Goal: Information Seeking & Learning: Learn about a topic

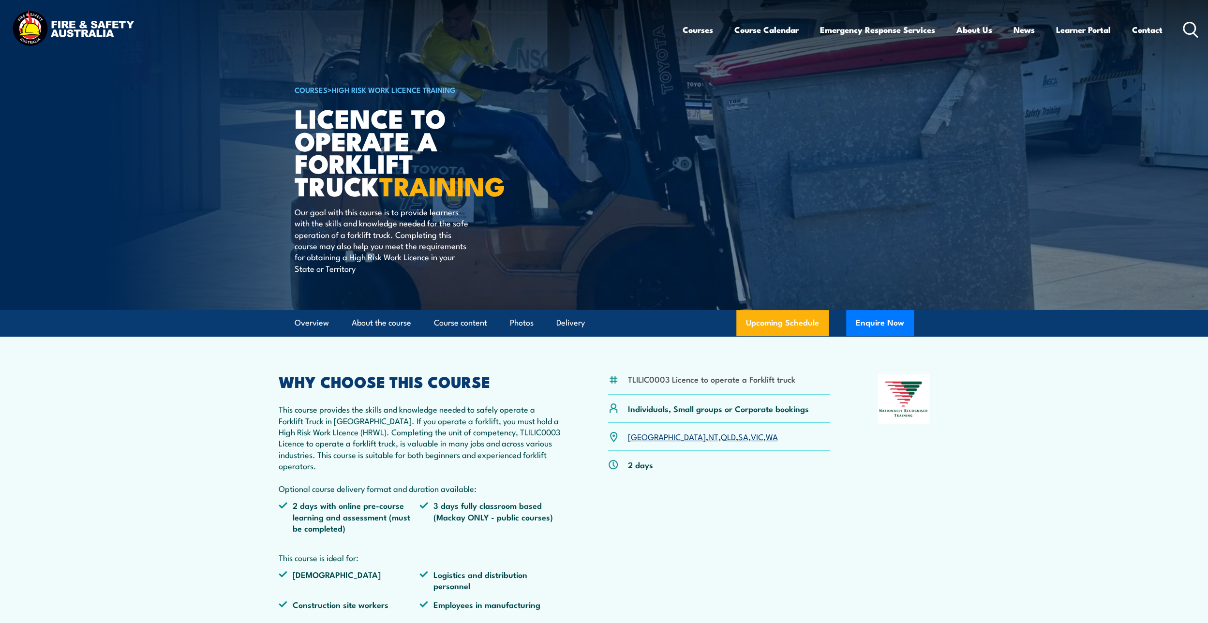
click at [58, 26] on img at bounding box center [73, 30] width 127 height 42
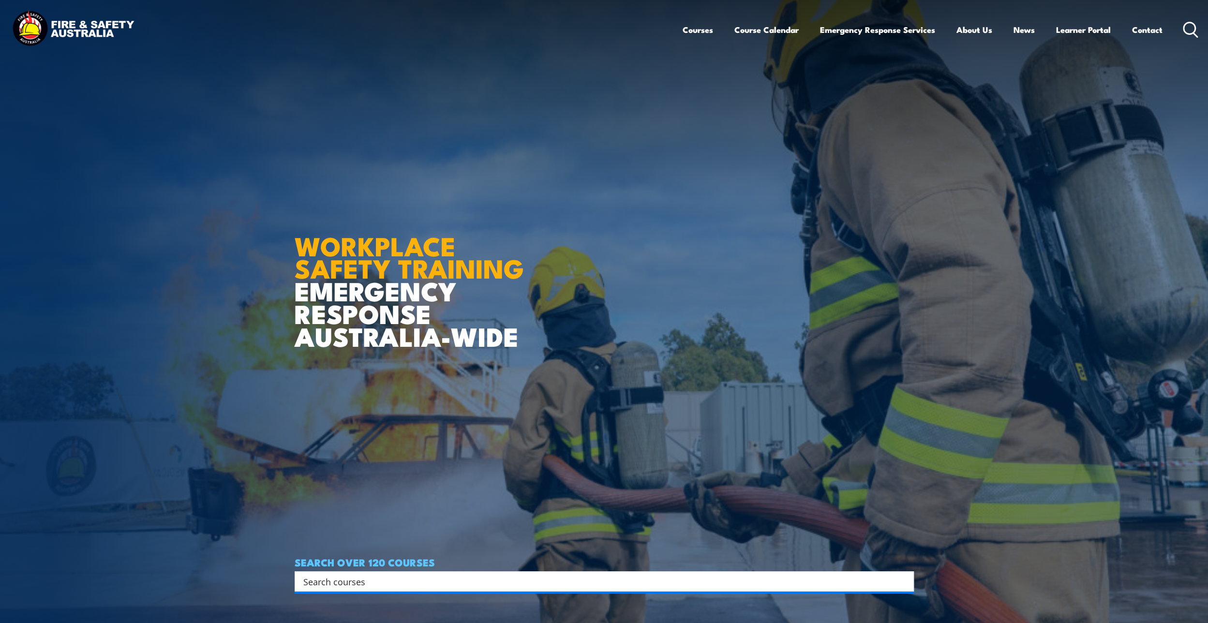
click at [409, 584] on input "Search input" at bounding box center [597, 581] width 589 height 15
type input "manual handling"
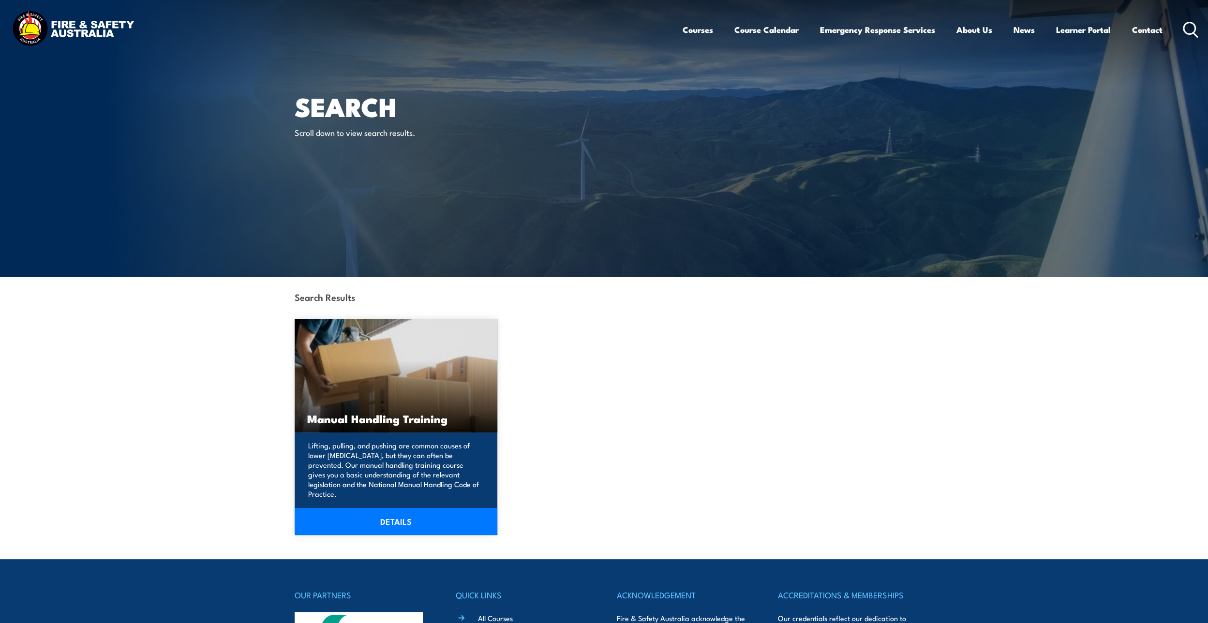
click at [388, 513] on link "DETAILS" at bounding box center [396, 521] width 203 height 27
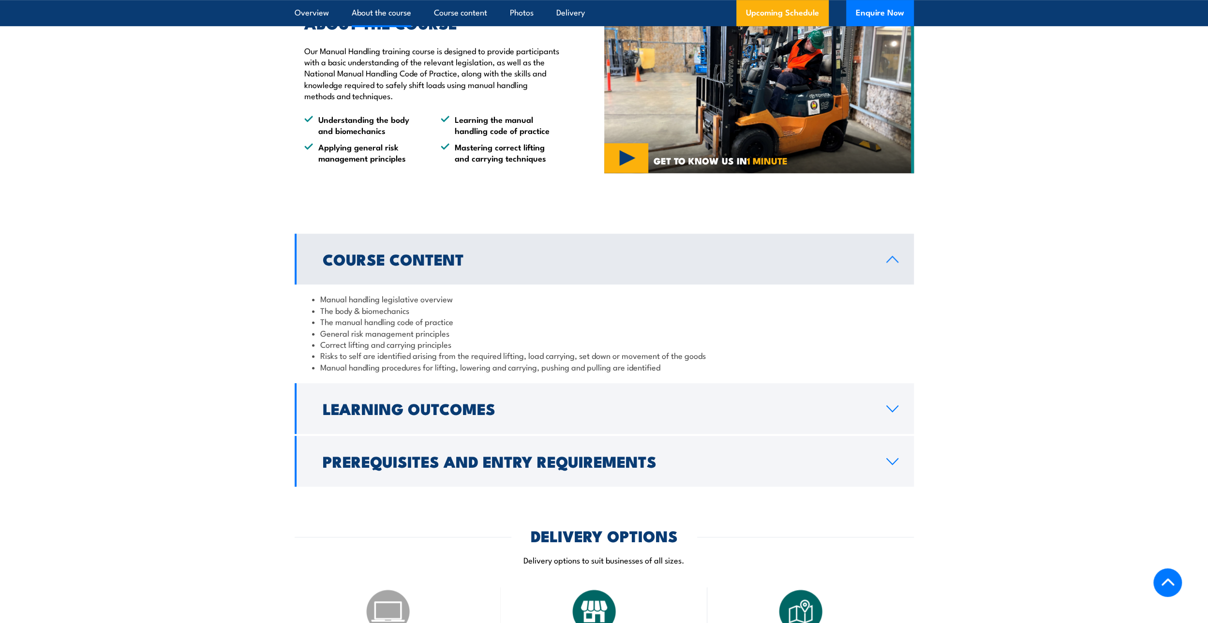
scroll to position [581, 0]
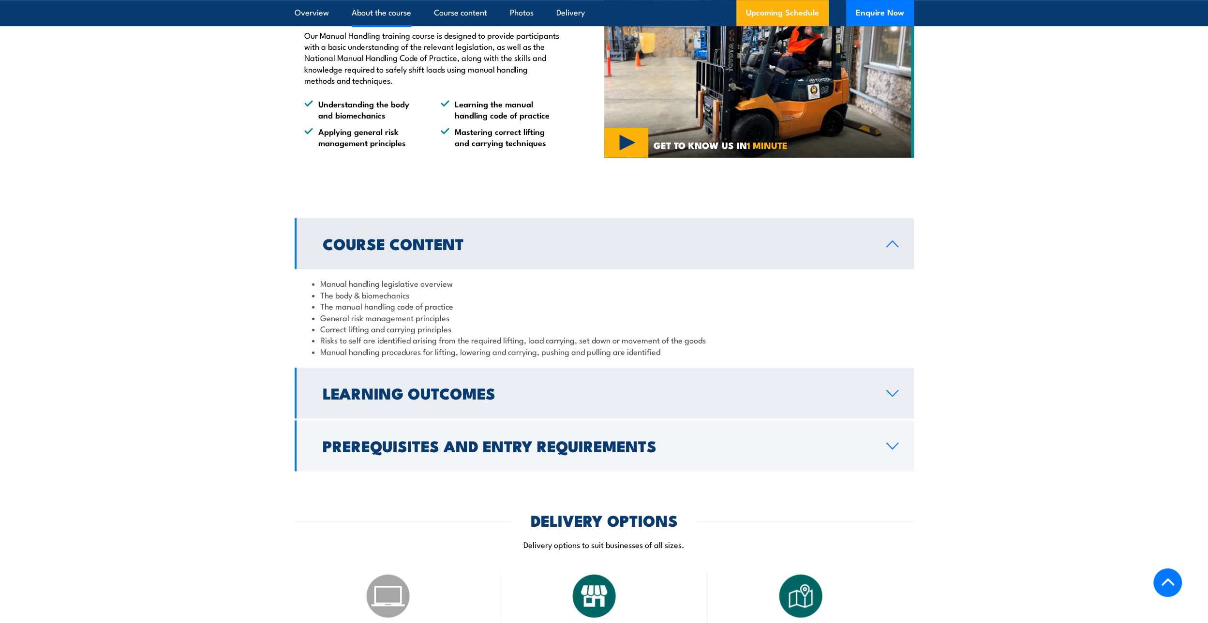
click at [883, 399] on link "Learning Outcomes" at bounding box center [604, 393] width 619 height 51
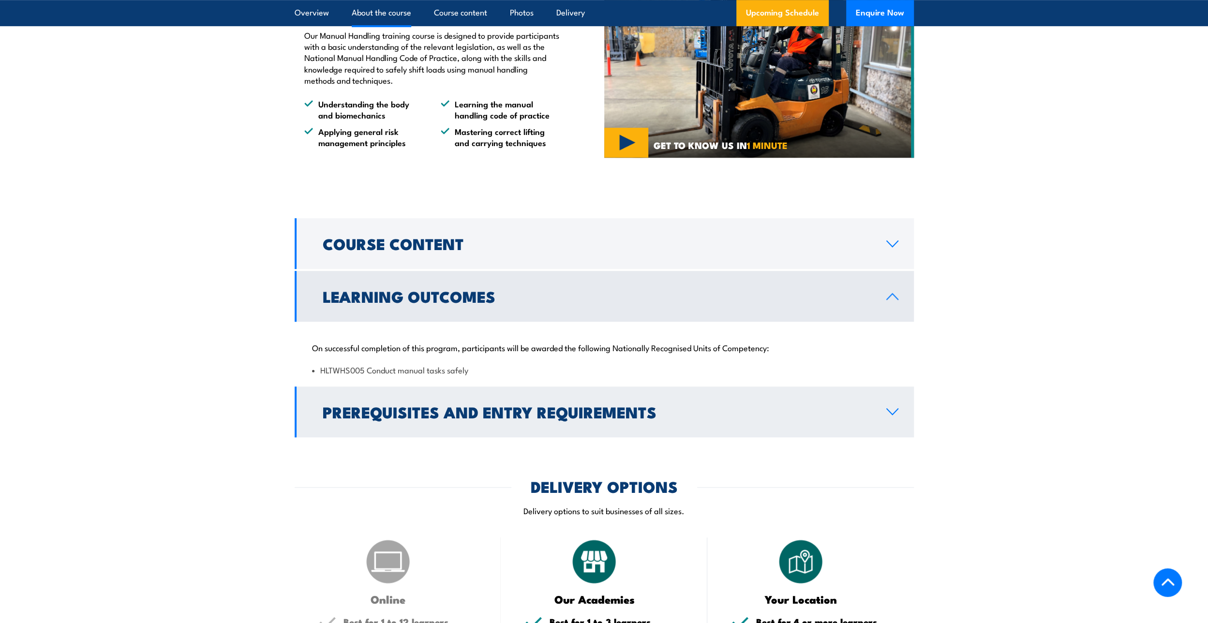
click at [820, 417] on h2 "Prerequisites and Entry Requirements" at bounding box center [597, 412] width 548 height 14
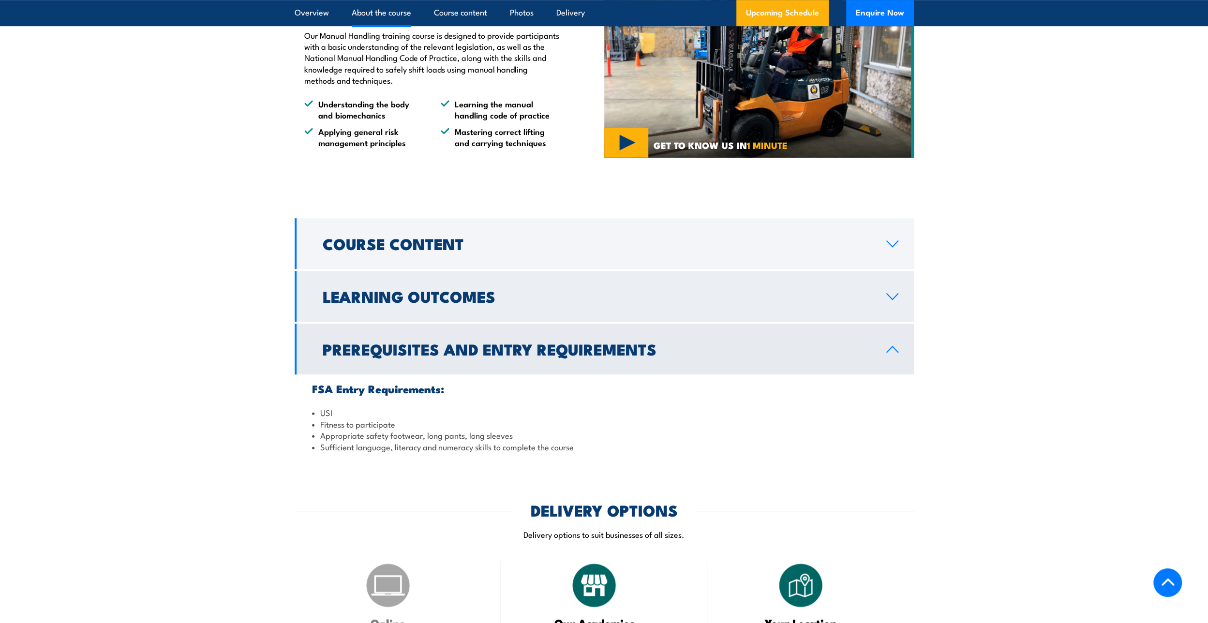
click at [482, 299] on h2 "Learning Outcomes" at bounding box center [597, 296] width 548 height 14
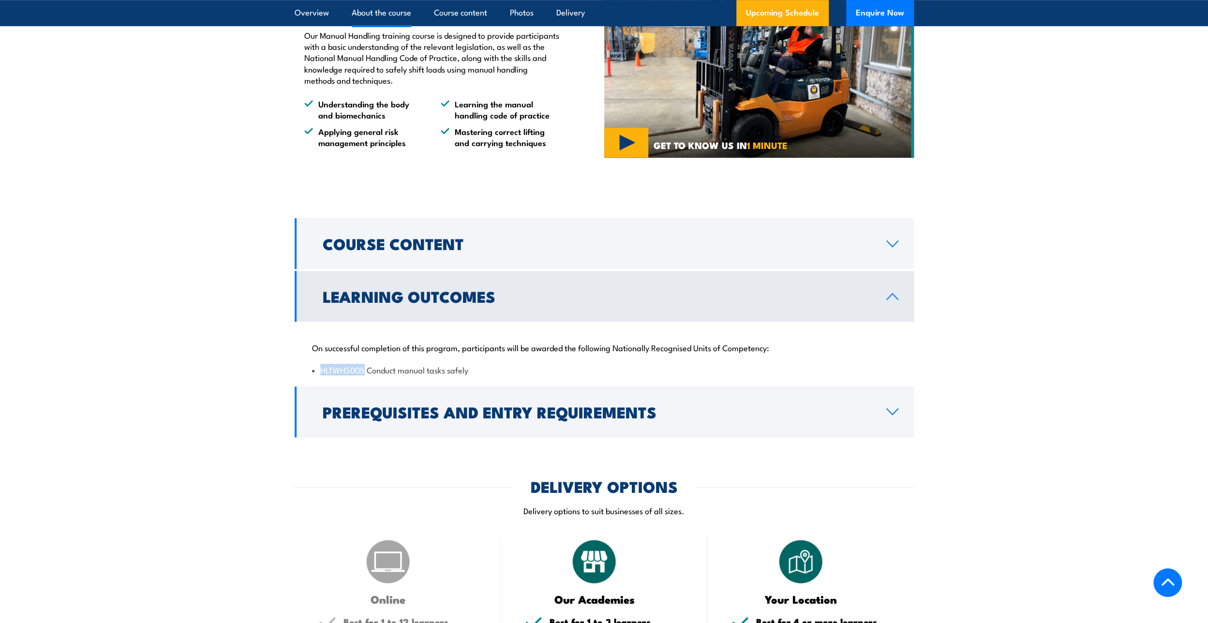
drag, startPoint x: 321, startPoint y: 381, endPoint x: 363, endPoint y: 381, distance: 41.6
click at [363, 376] on li "HLTWHS005 Conduct manual tasks safely" at bounding box center [604, 369] width 585 height 11
copy li "HLTWHS005"
